Goal: Transaction & Acquisition: Book appointment/travel/reservation

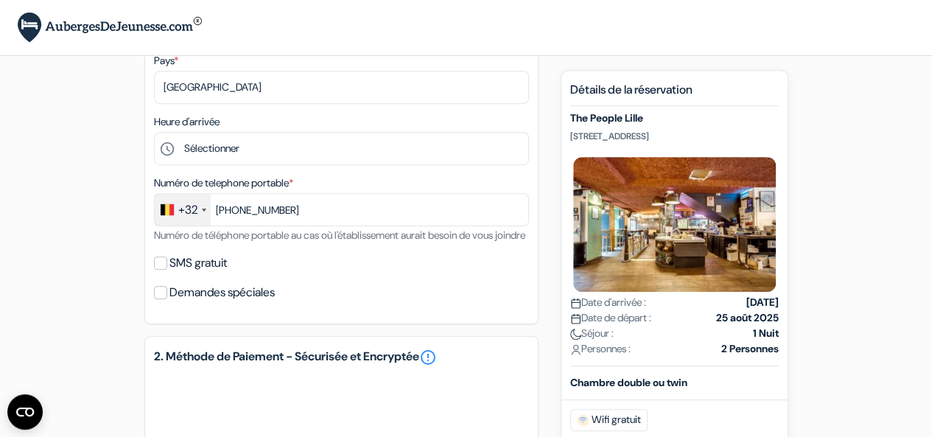
select select "17"
click at [154, 133] on select "Sélectionner 1:00 2:00 3:00 4:00 5:00 6:00 7:00 8:00 9:00 10:00 11:00 12:00 13:…" at bounding box center [341, 148] width 375 height 33
type input "470 56 29 72"
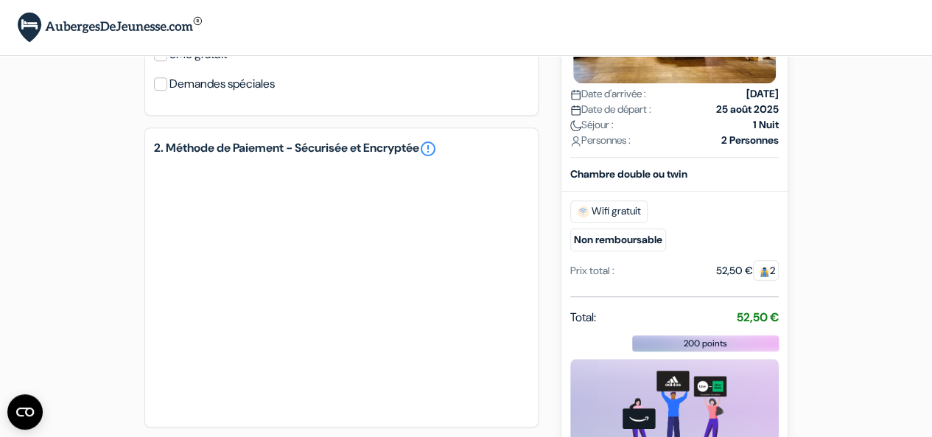
scroll to position [803, 0]
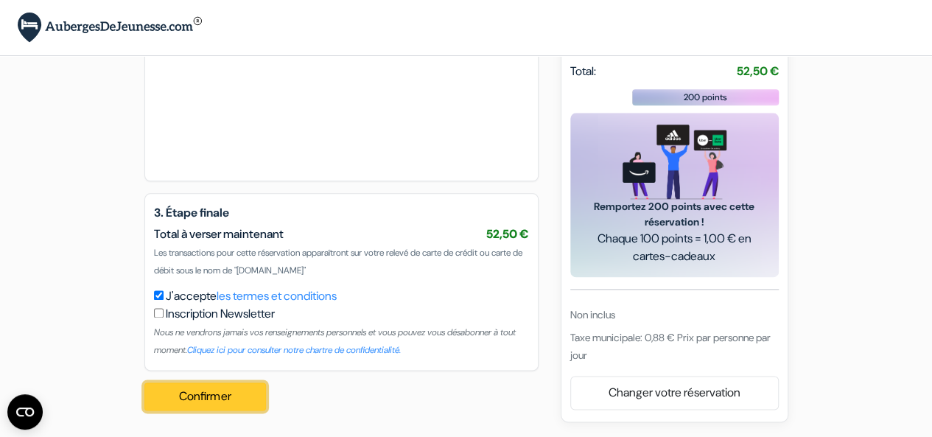
click at [228, 396] on button "Confirmer Loading..." at bounding box center [205, 396] width 122 height 28
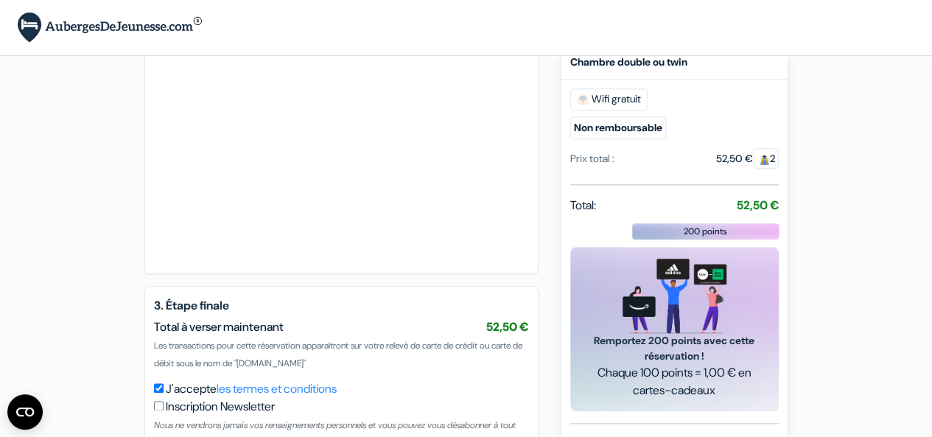
scroll to position [694, 0]
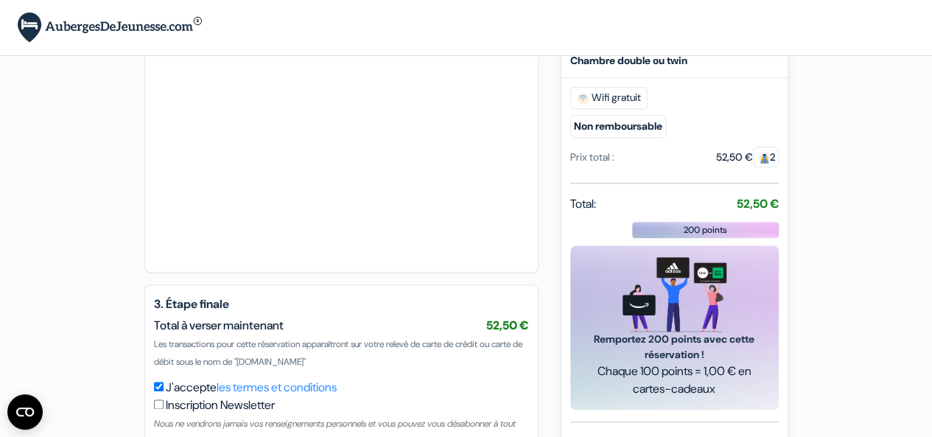
click at [237, 273] on div "2. Méthode de Paiement - Sécurisée et Encryptée error_outline" at bounding box center [341, 123] width 394 height 300
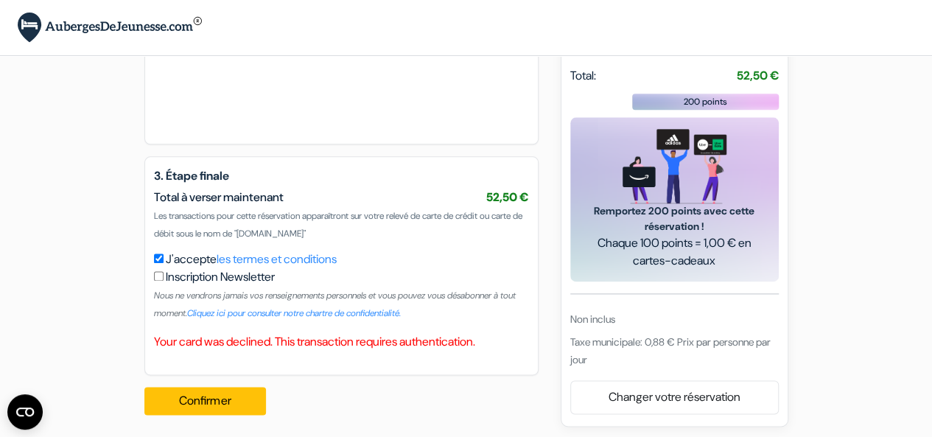
scroll to position [844, 0]
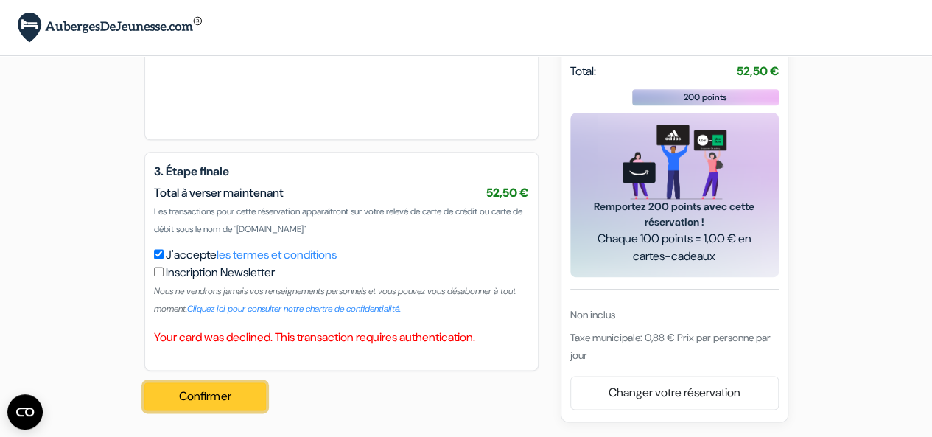
click at [248, 389] on button "Confirmer Loading..." at bounding box center [205, 396] width 122 height 28
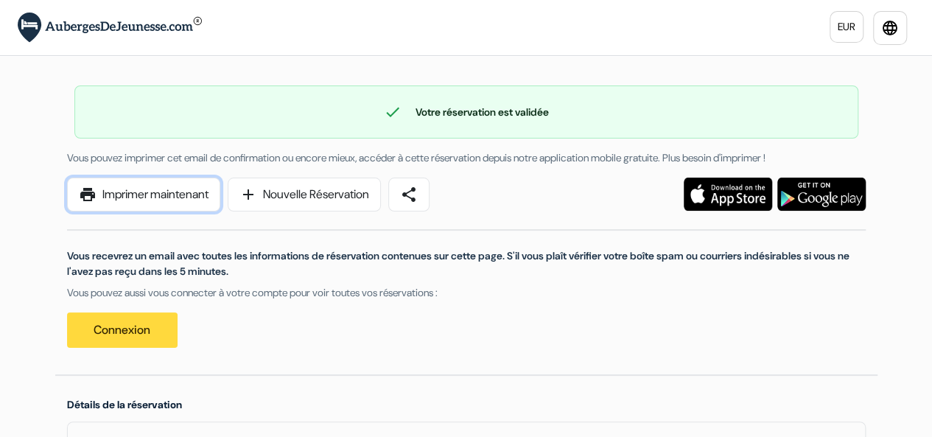
click at [146, 198] on link "print Imprimer maintenant" at bounding box center [143, 195] width 153 height 34
